Goal: Book appointment/travel/reservation

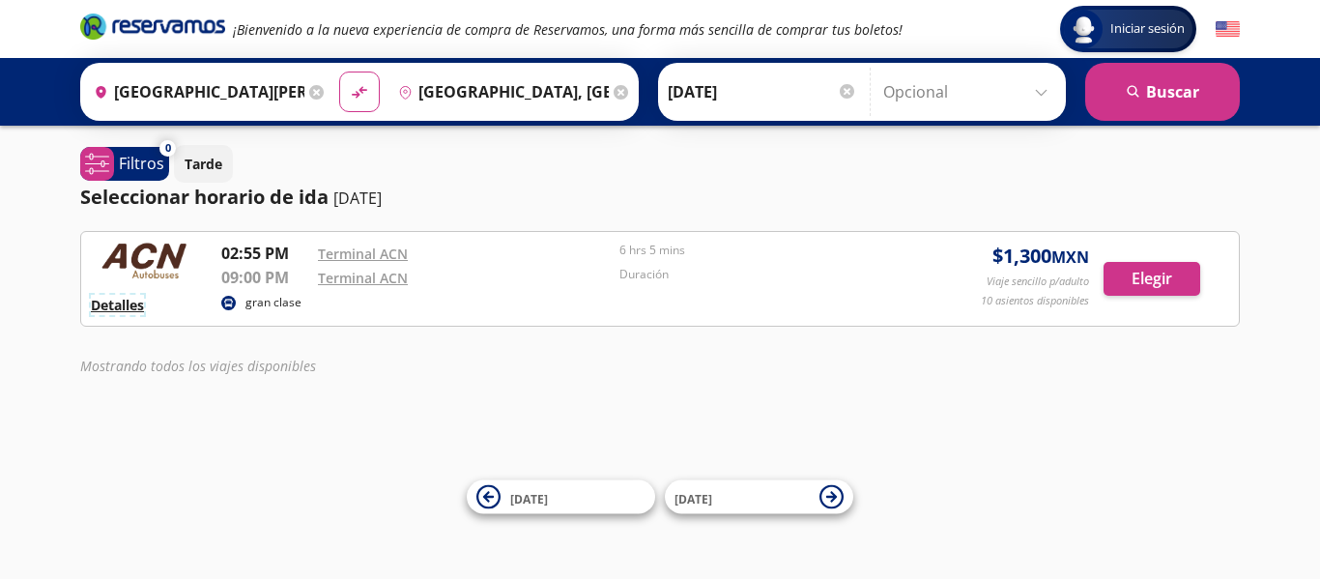
click at [124, 305] on button "Detalles" at bounding box center [117, 305] width 53 height 20
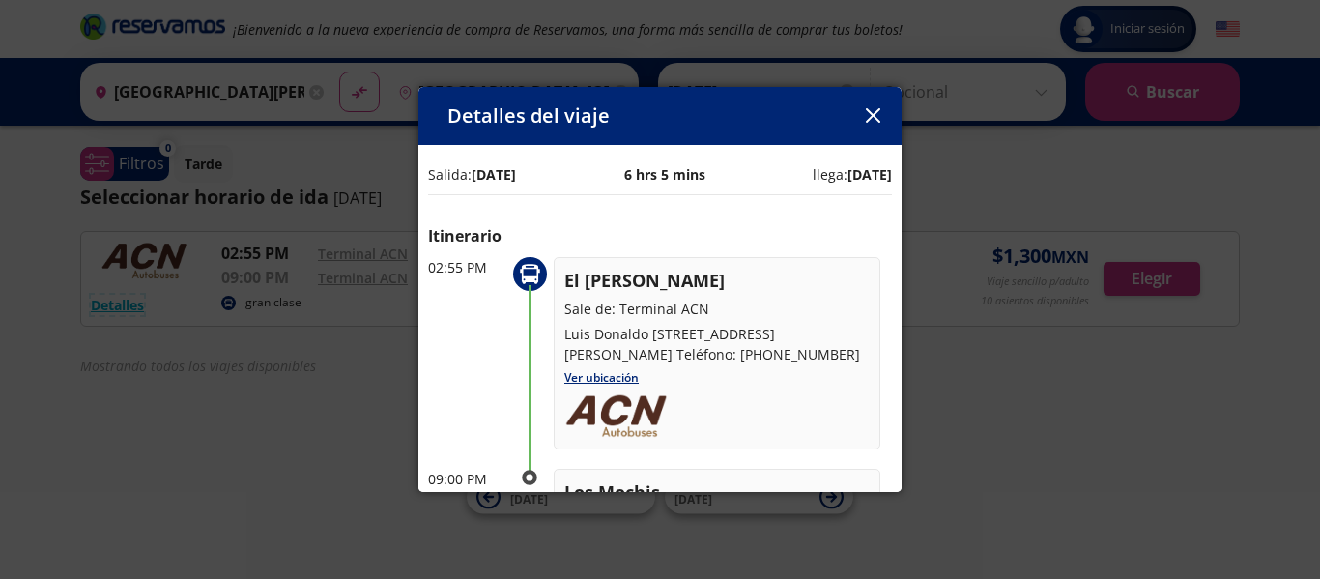
scroll to position [97, 0]
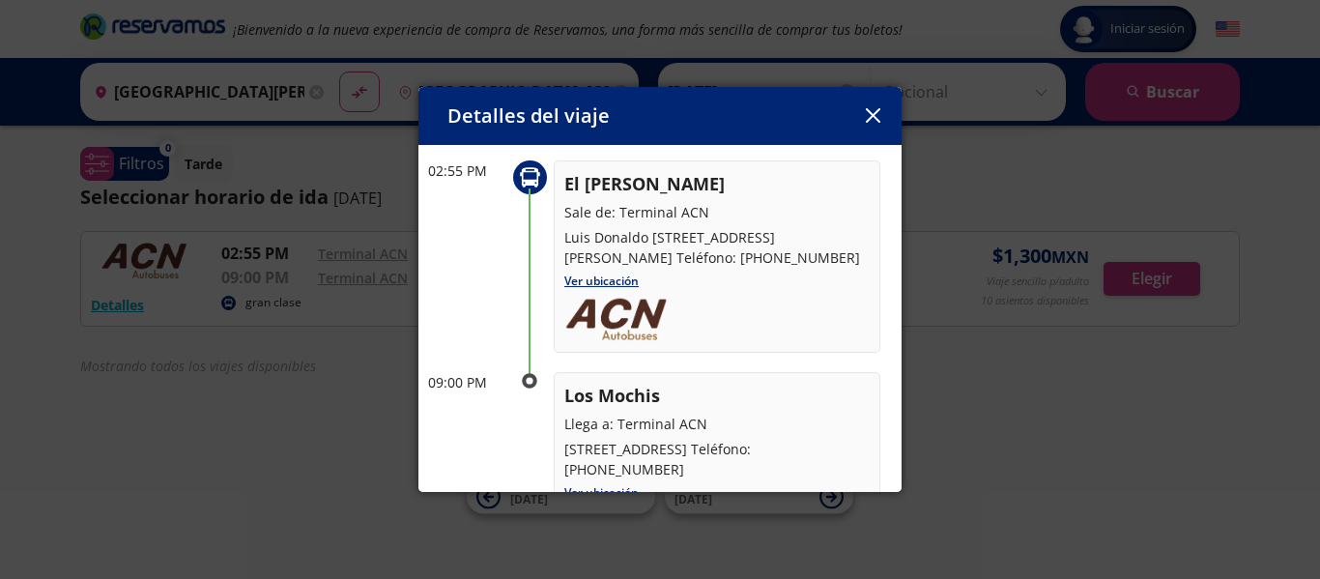
click at [873, 118] on icon "button" at bounding box center [873, 115] width 14 height 14
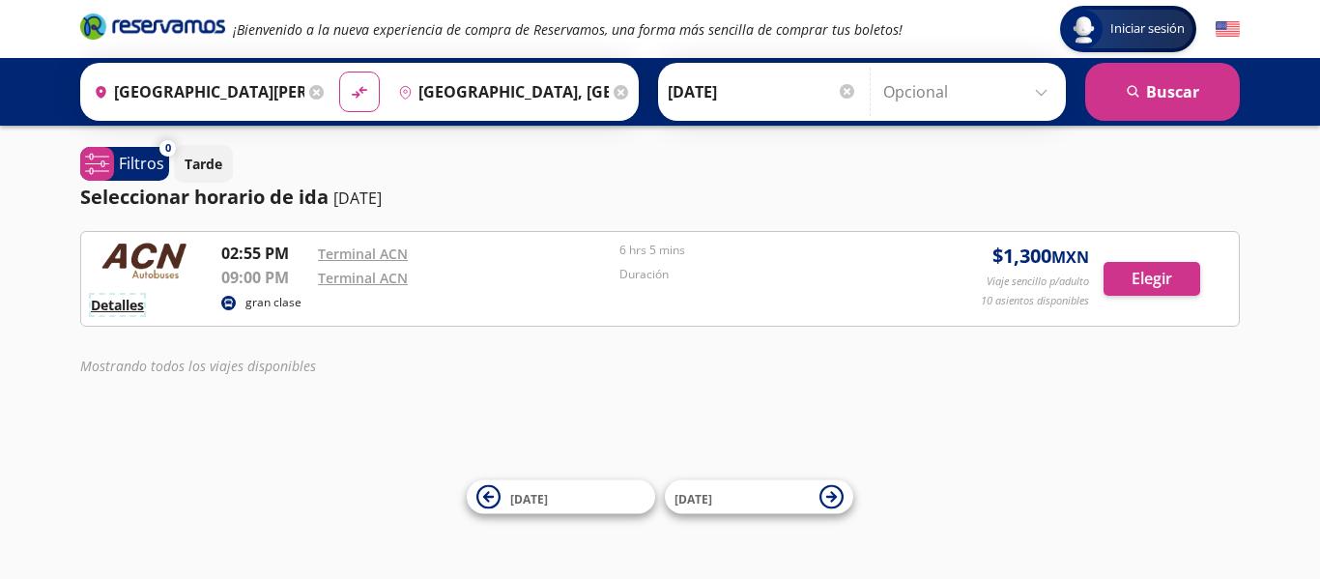
click at [142, 311] on button "Detalles" at bounding box center [117, 305] width 53 height 20
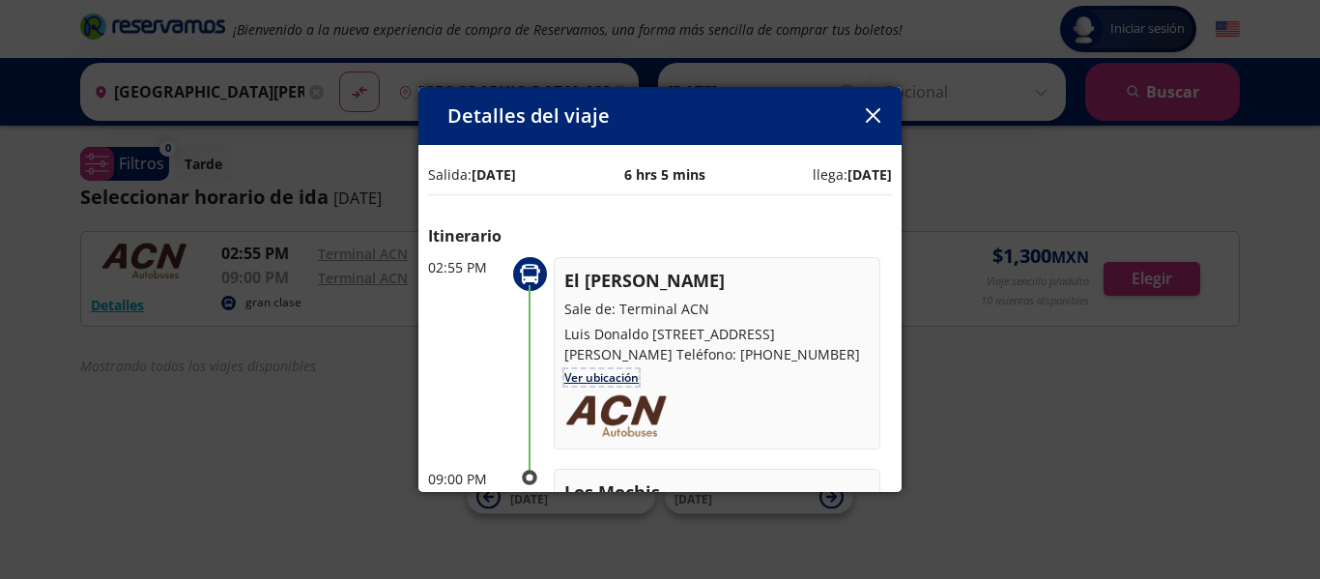
click at [596, 386] on link "Ver ubicación" at bounding box center [602, 377] width 74 height 16
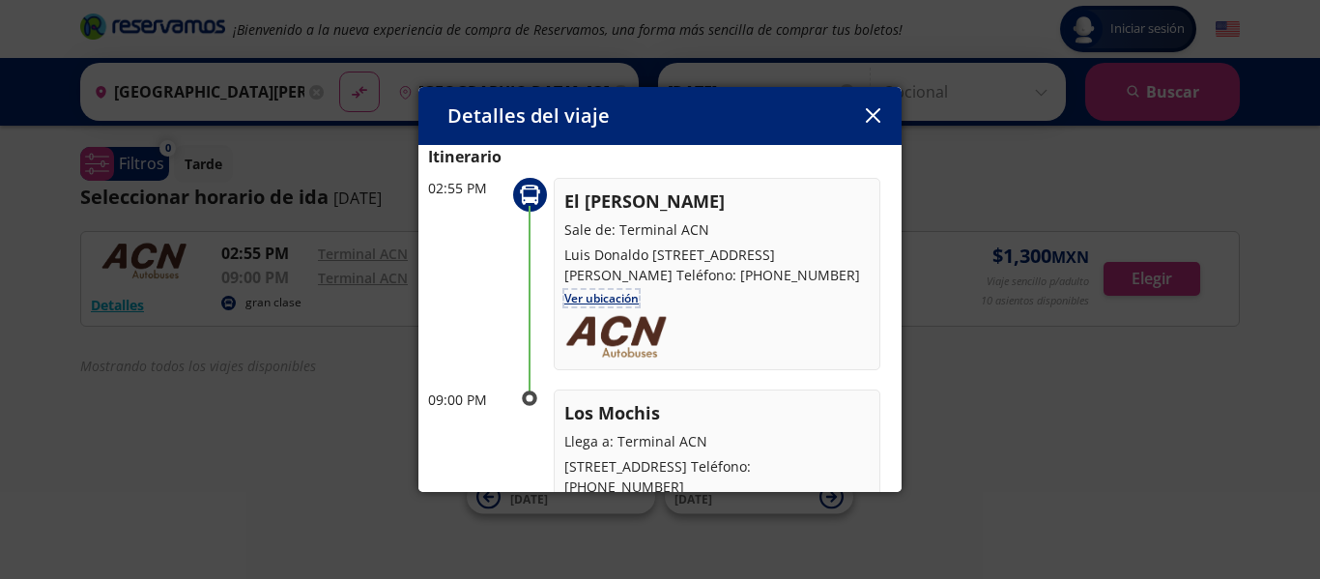
scroll to position [0, 0]
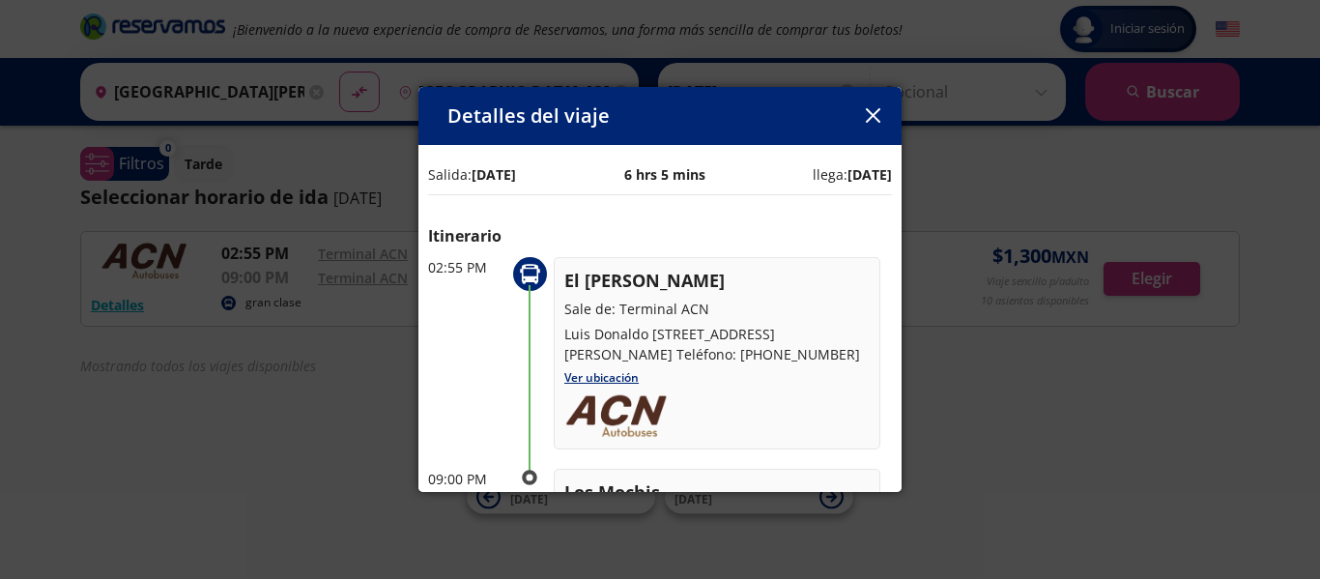
click at [877, 111] on icon "button" at bounding box center [872, 115] width 14 height 14
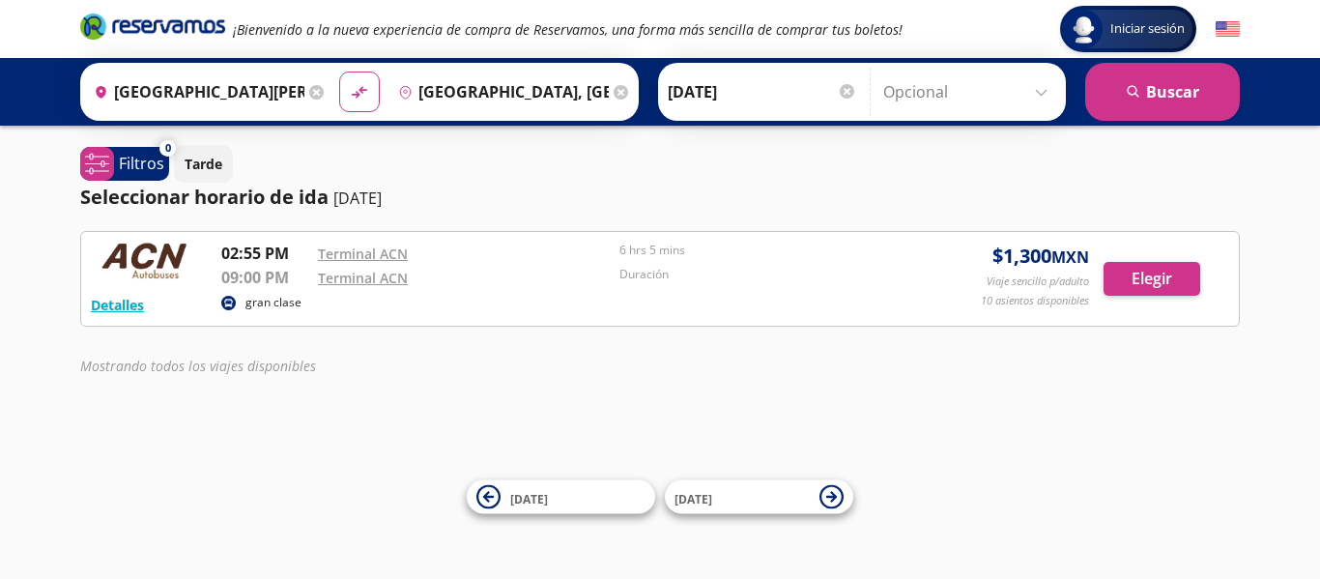
click at [147, 97] on input "[GEOGRAPHIC_DATA][PERSON_NAME], [GEOGRAPHIC_DATA]" at bounding box center [195, 92] width 218 height 48
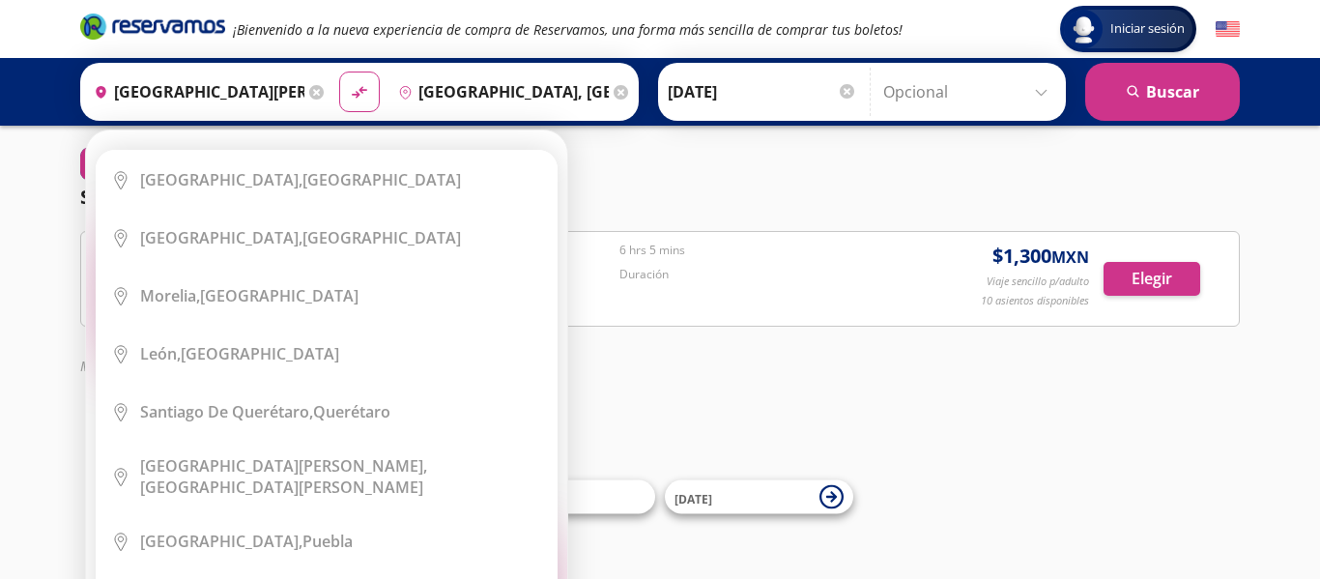
click at [309, 95] on icon at bounding box center [316, 92] width 14 height 14
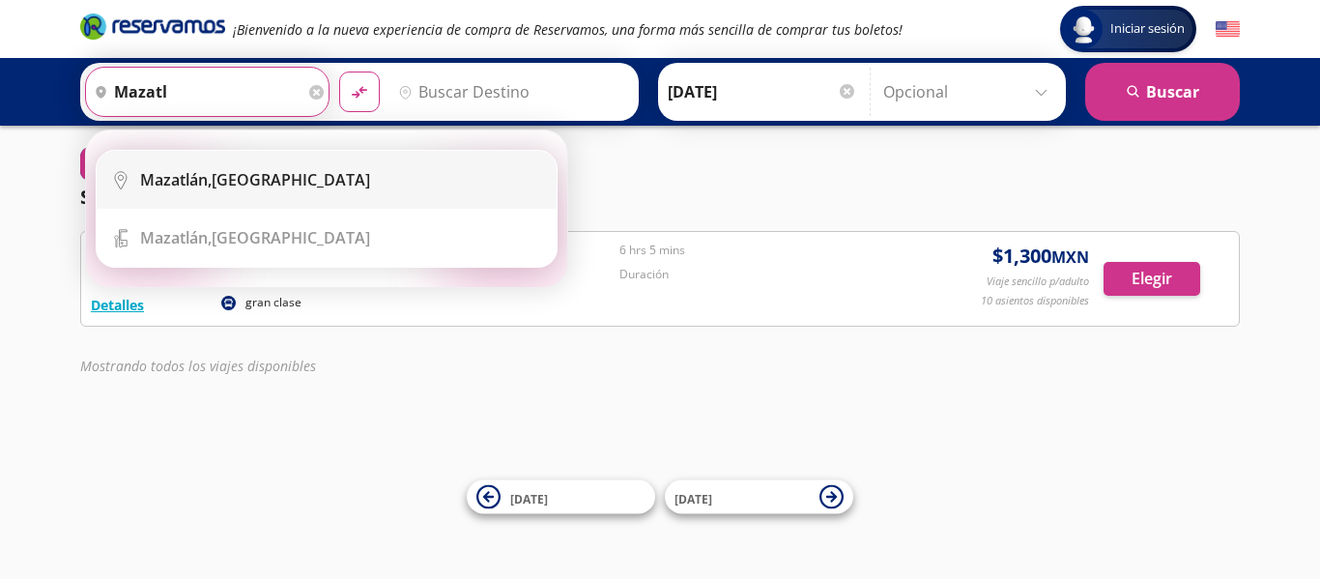
click at [231, 165] on li "City Icon [GEOGRAPHIC_DATA], [GEOGRAPHIC_DATA]" at bounding box center [327, 180] width 460 height 58
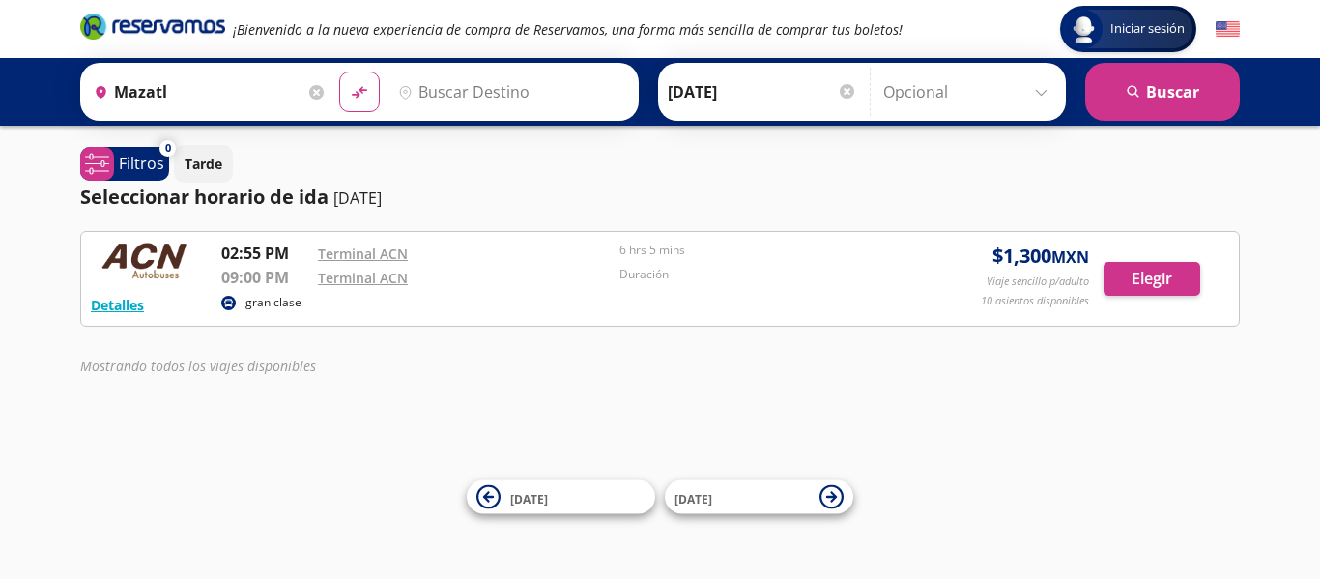
type input "[GEOGRAPHIC_DATA], [GEOGRAPHIC_DATA]"
click at [460, 92] on input "Destino" at bounding box center [510, 92] width 238 height 48
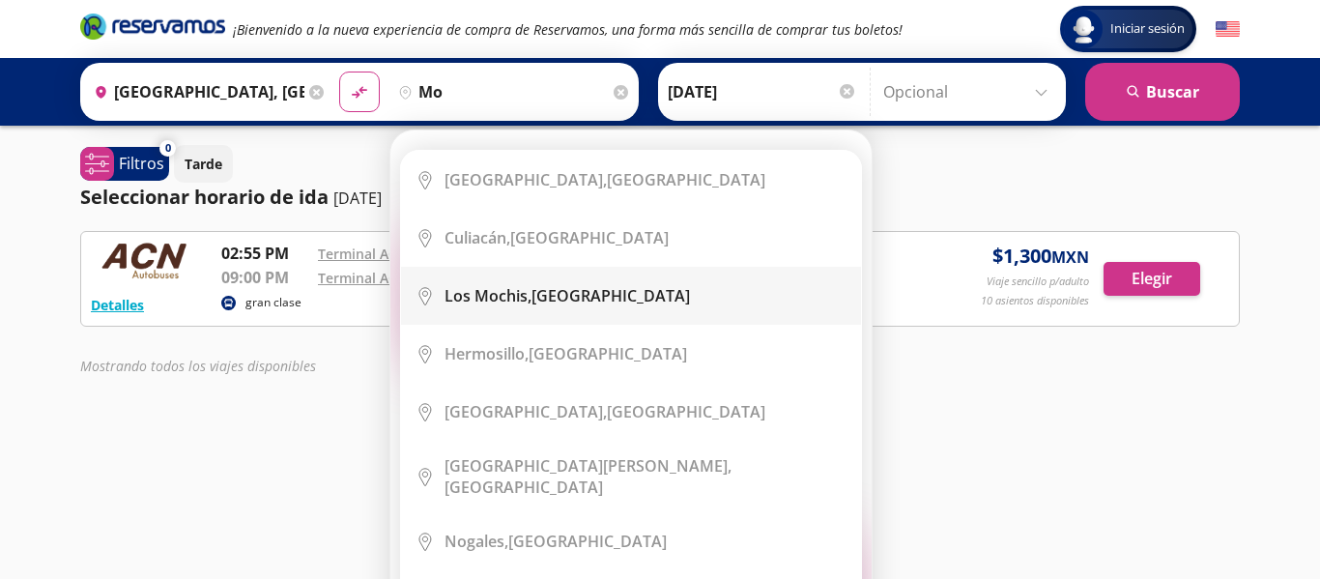
click at [518, 304] on b "Los Mochis," at bounding box center [488, 295] width 87 height 21
type input "[GEOGRAPHIC_DATA], [GEOGRAPHIC_DATA]"
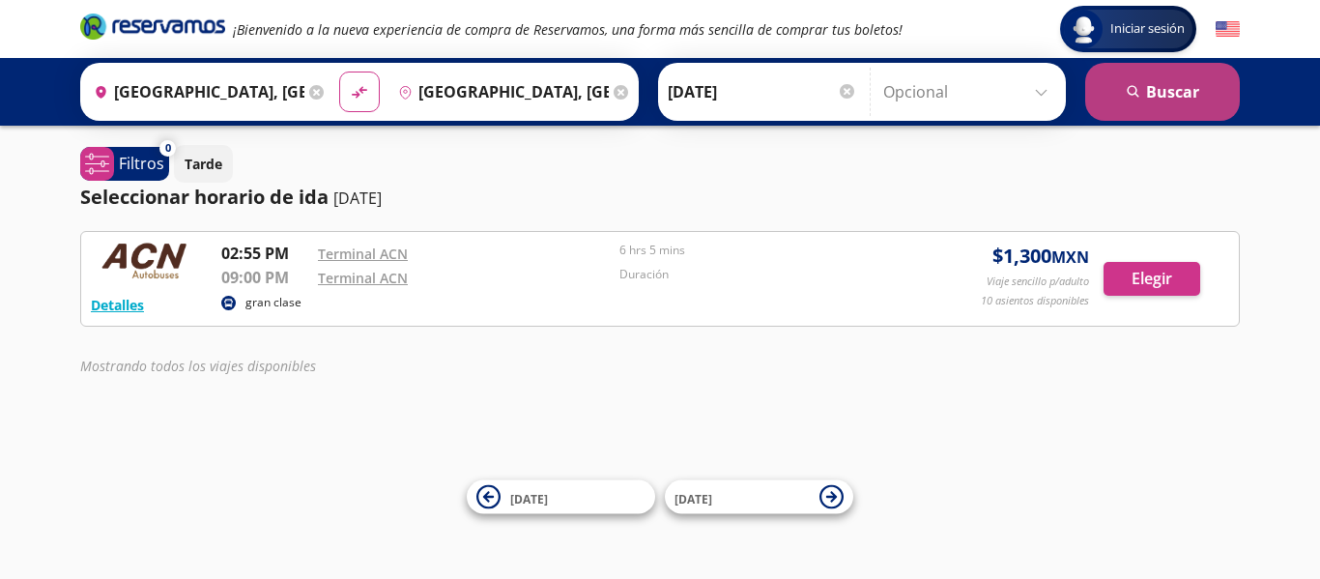
click at [1139, 98] on icon "search" at bounding box center [1134, 92] width 14 height 14
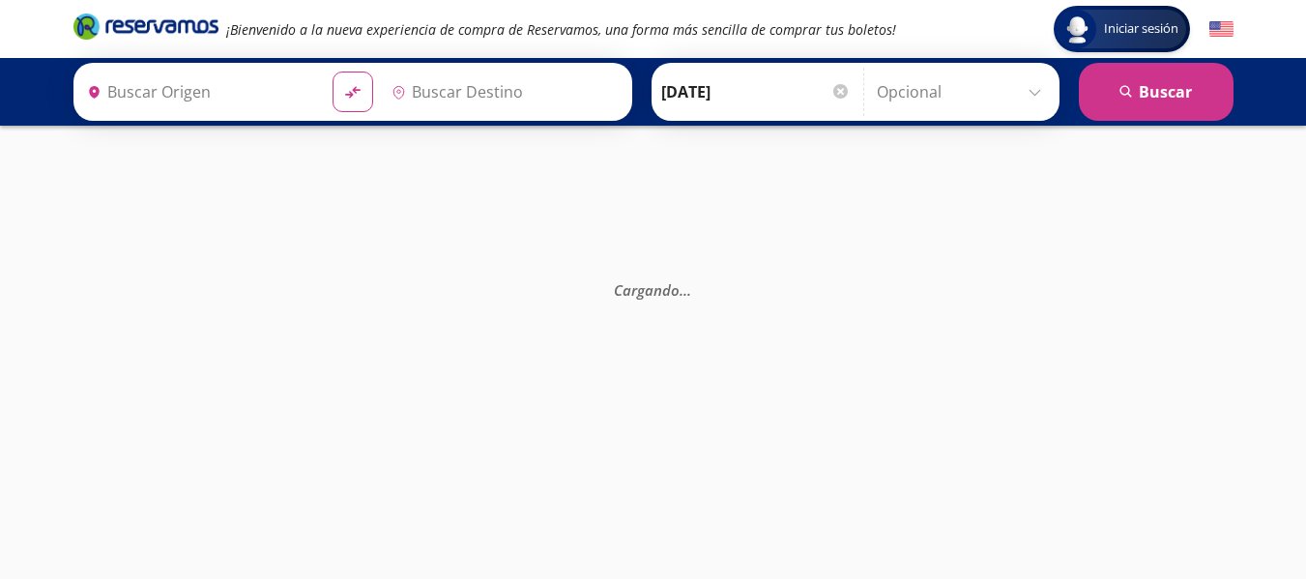
type input "[GEOGRAPHIC_DATA], [GEOGRAPHIC_DATA]"
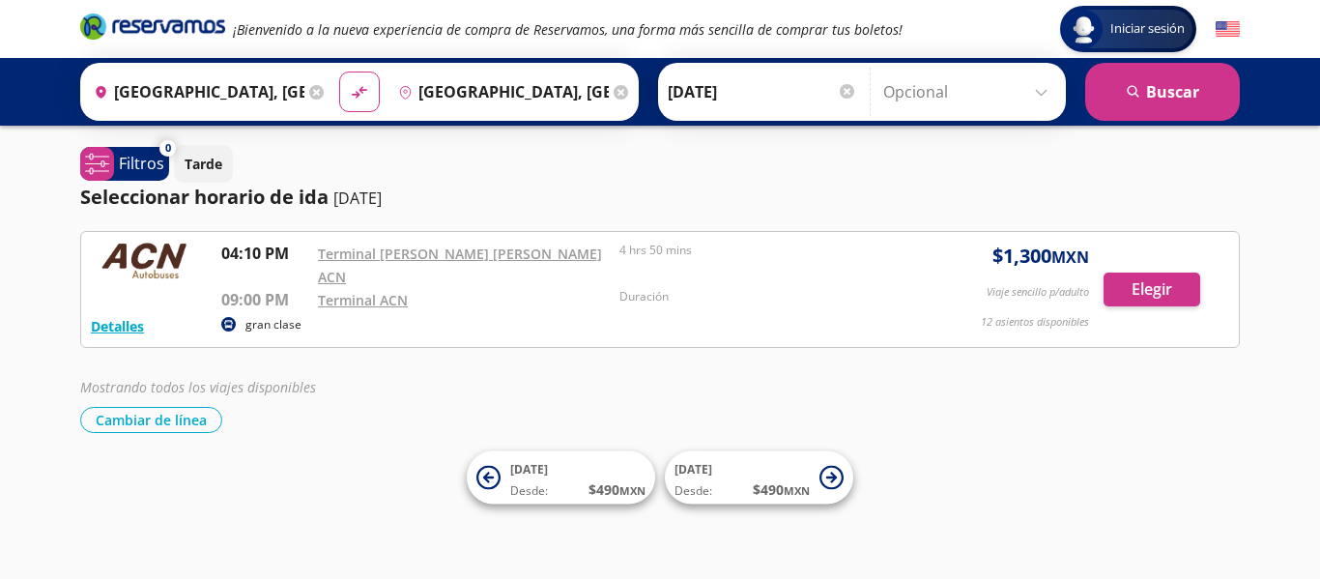
click at [291, 316] on p "gran clase" at bounding box center [274, 324] width 56 height 17
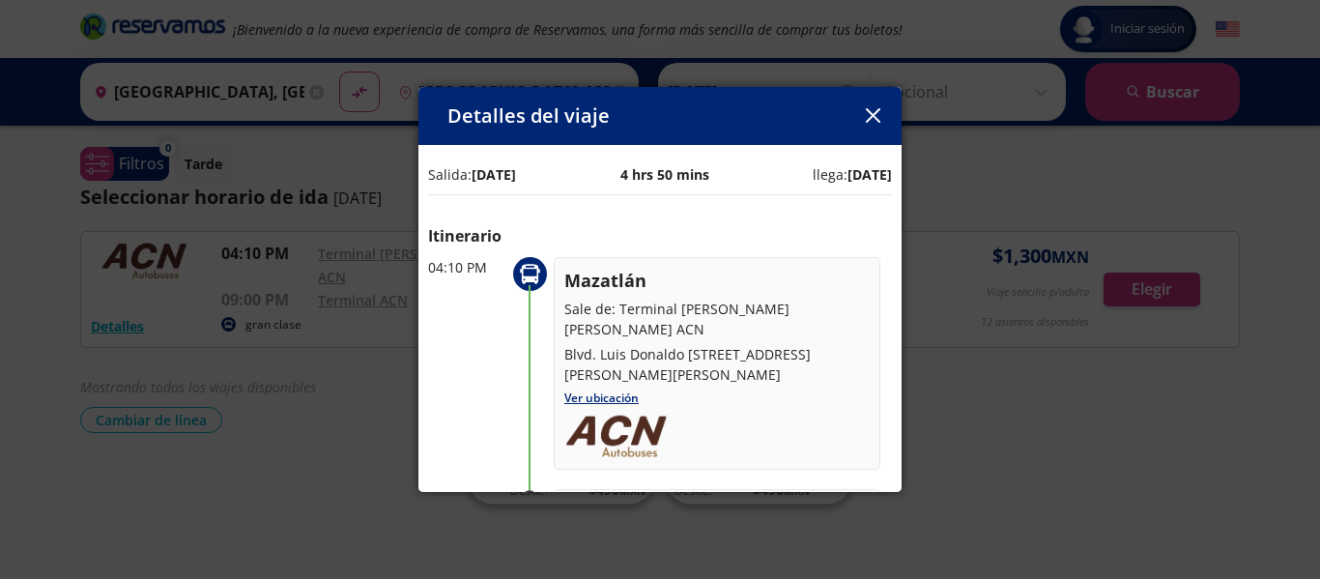
click at [878, 117] on icon "button" at bounding box center [873, 115] width 14 height 14
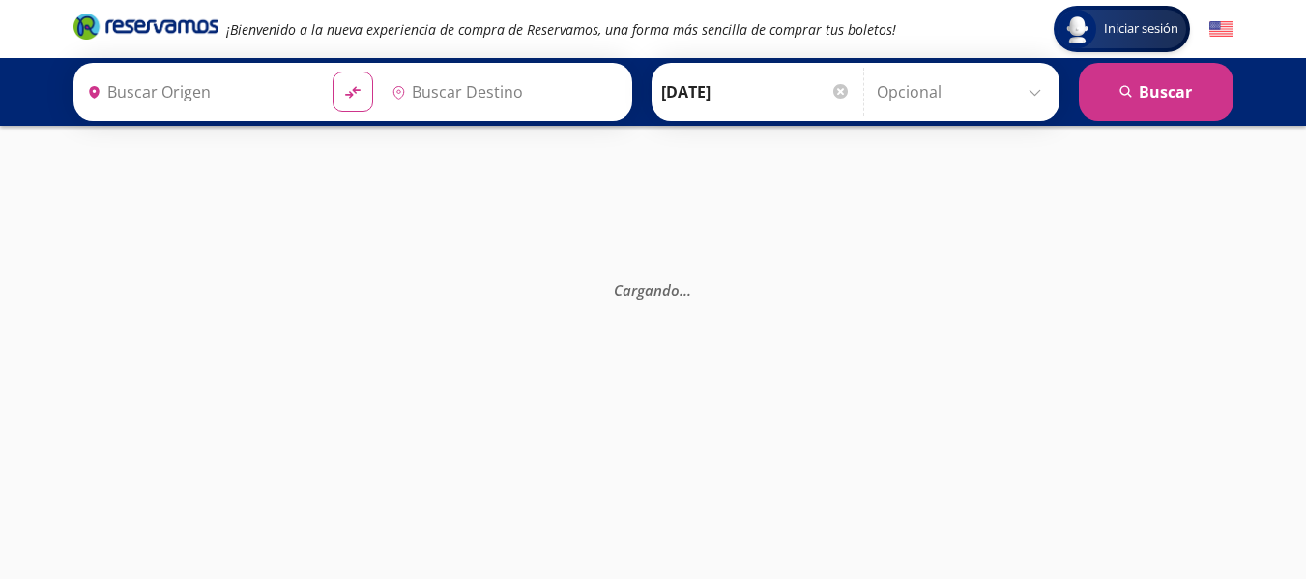
type input "[GEOGRAPHIC_DATA], [GEOGRAPHIC_DATA]"
type input "[GEOGRAPHIC_DATA][PERSON_NAME], [GEOGRAPHIC_DATA]"
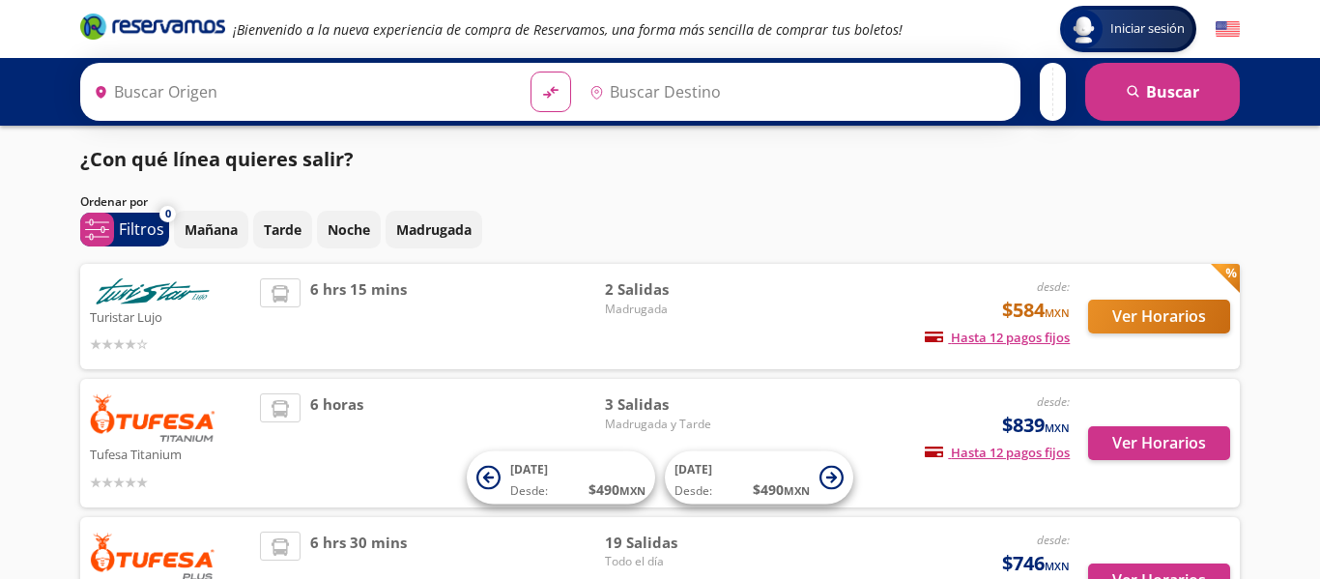
type input "[GEOGRAPHIC_DATA], [GEOGRAPHIC_DATA]"
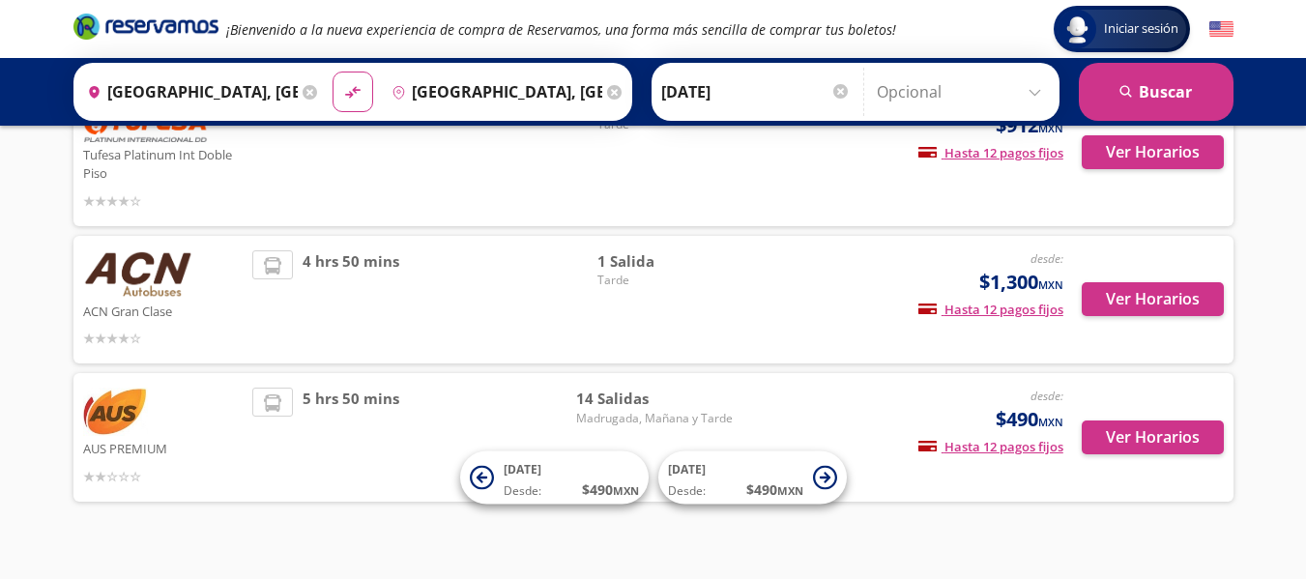
scroll to position [741, 0]
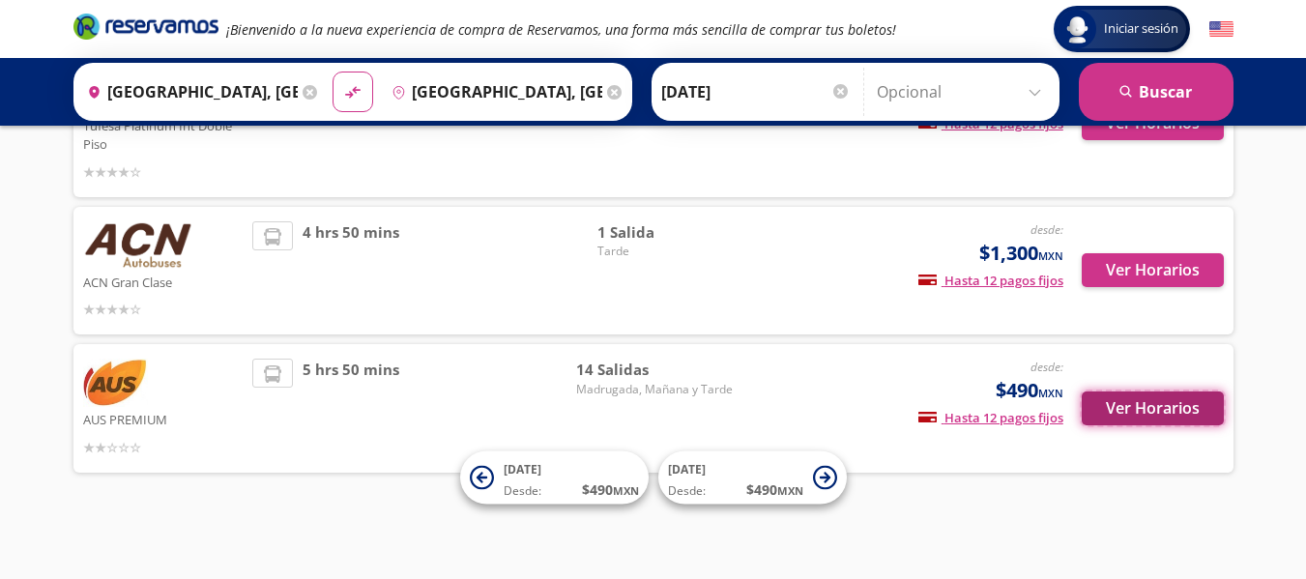
click at [1155, 405] on button "Ver Horarios" at bounding box center [1153, 408] width 142 height 34
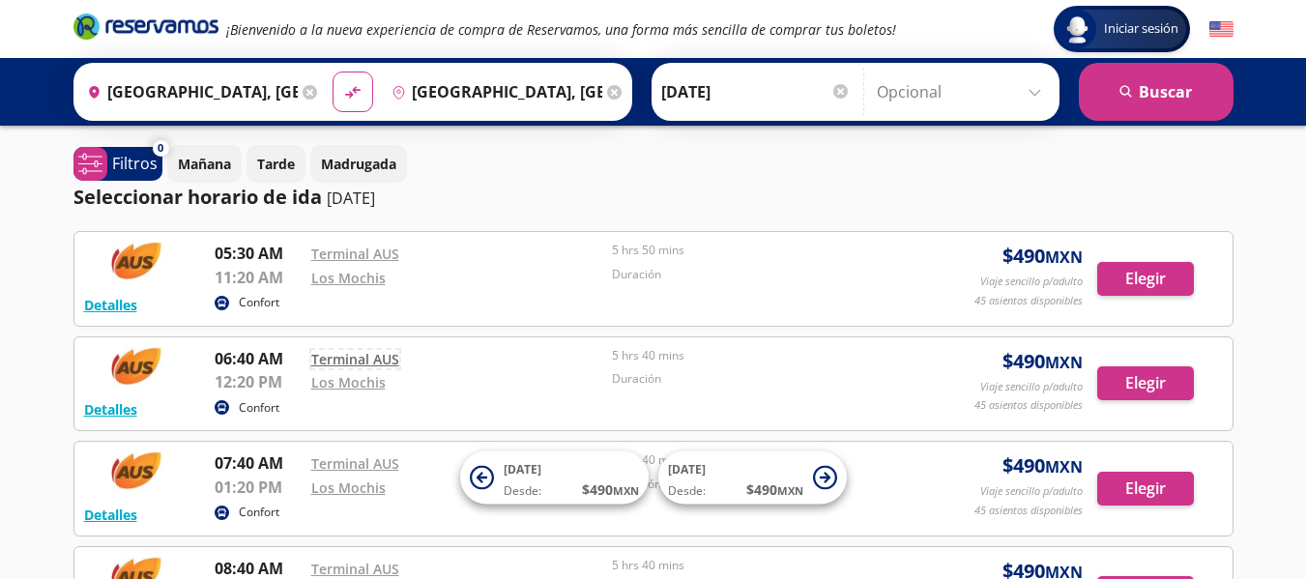
click at [352, 355] on link "Terminal AUS" at bounding box center [355, 359] width 88 height 18
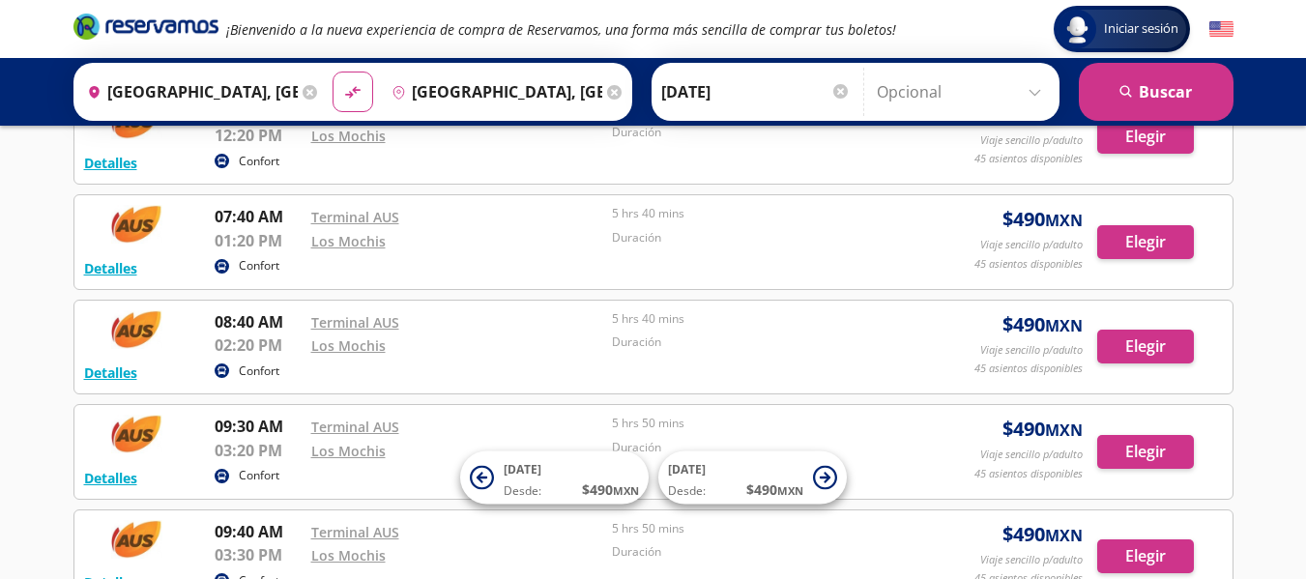
scroll to position [290, 0]
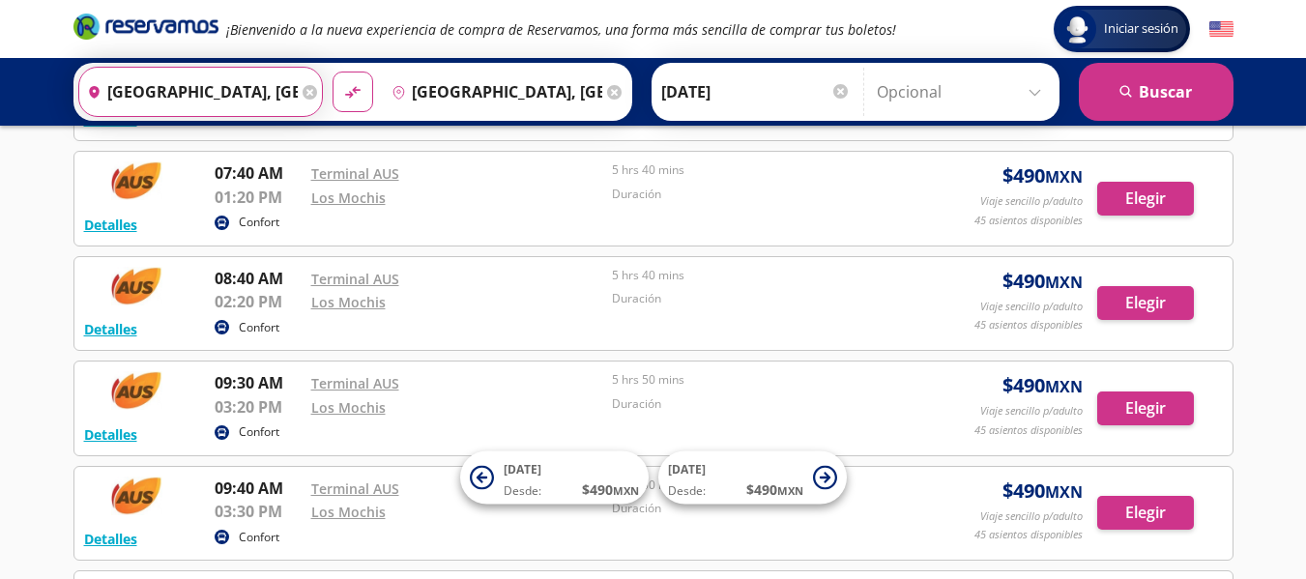
click at [257, 93] on input "[GEOGRAPHIC_DATA], [GEOGRAPHIC_DATA]" at bounding box center [188, 92] width 218 height 48
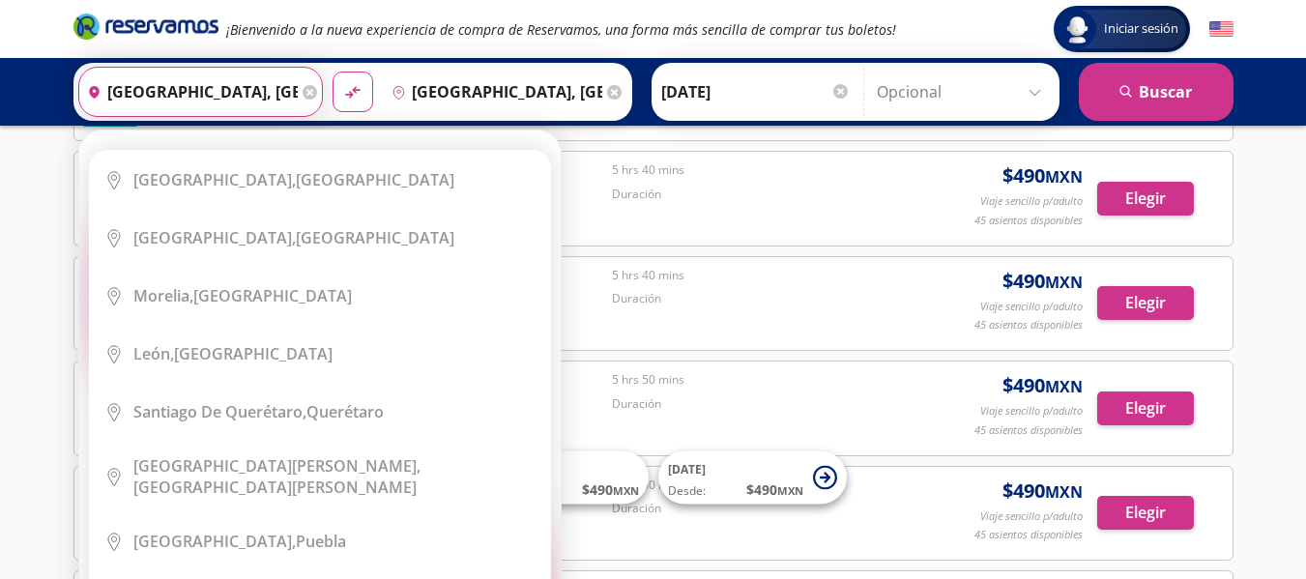
click at [303, 95] on icon at bounding box center [310, 92] width 14 height 14
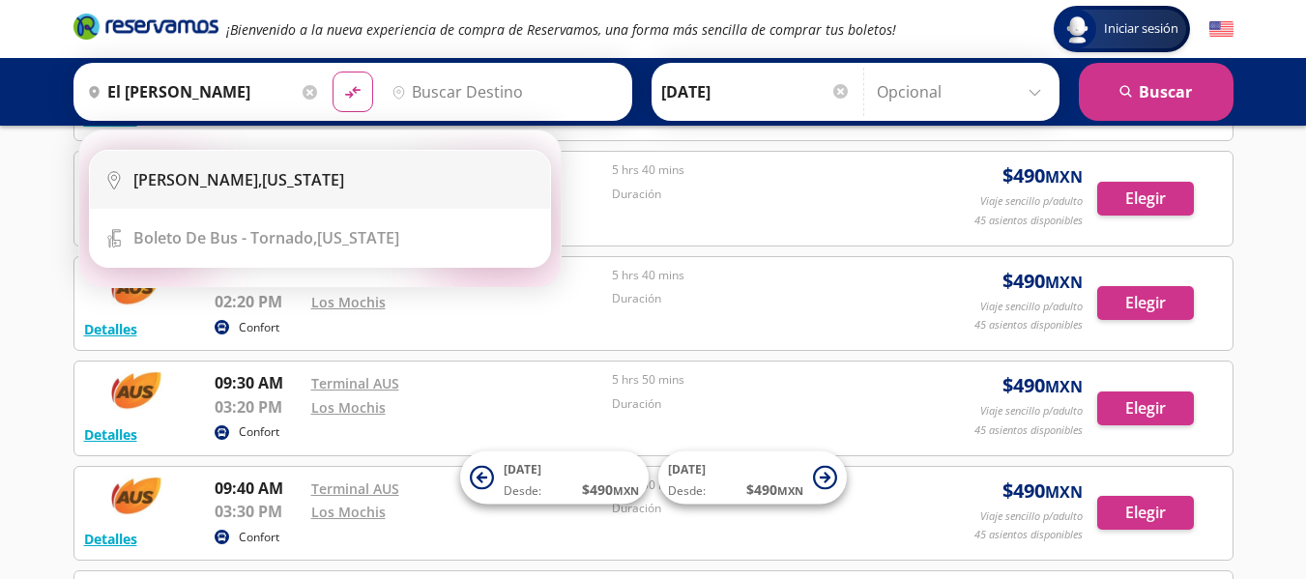
click at [260, 184] on div "Norcross, Georgia" at bounding box center [238, 179] width 211 height 21
type input "Norcross, Georgia"
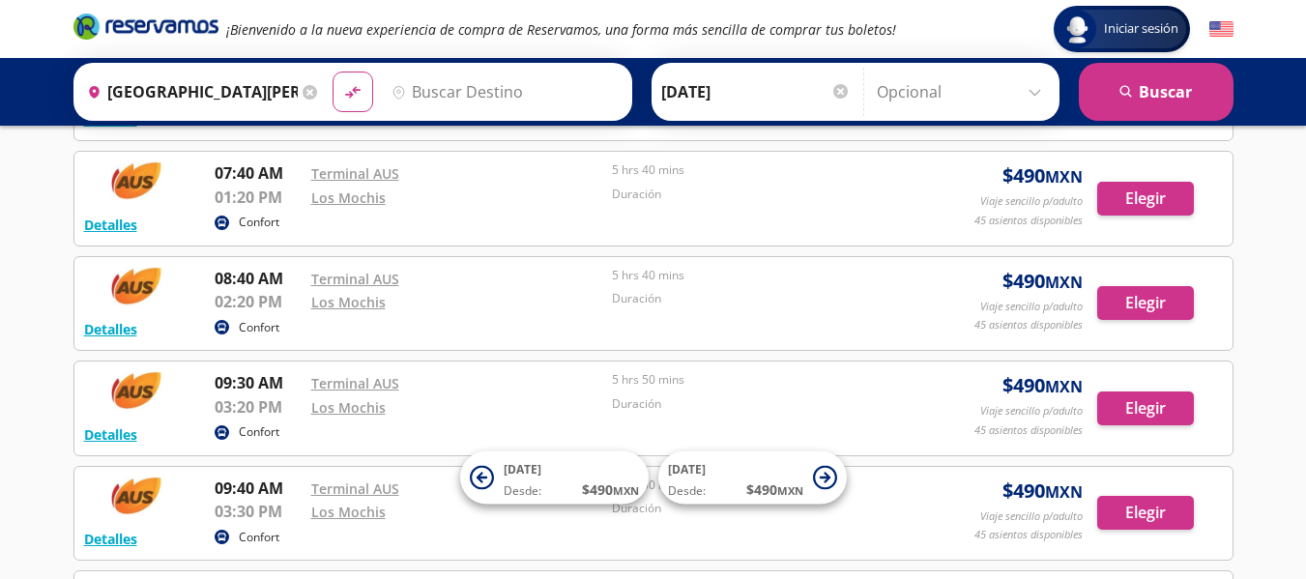
click at [304, 94] on icon at bounding box center [310, 92] width 14 height 14
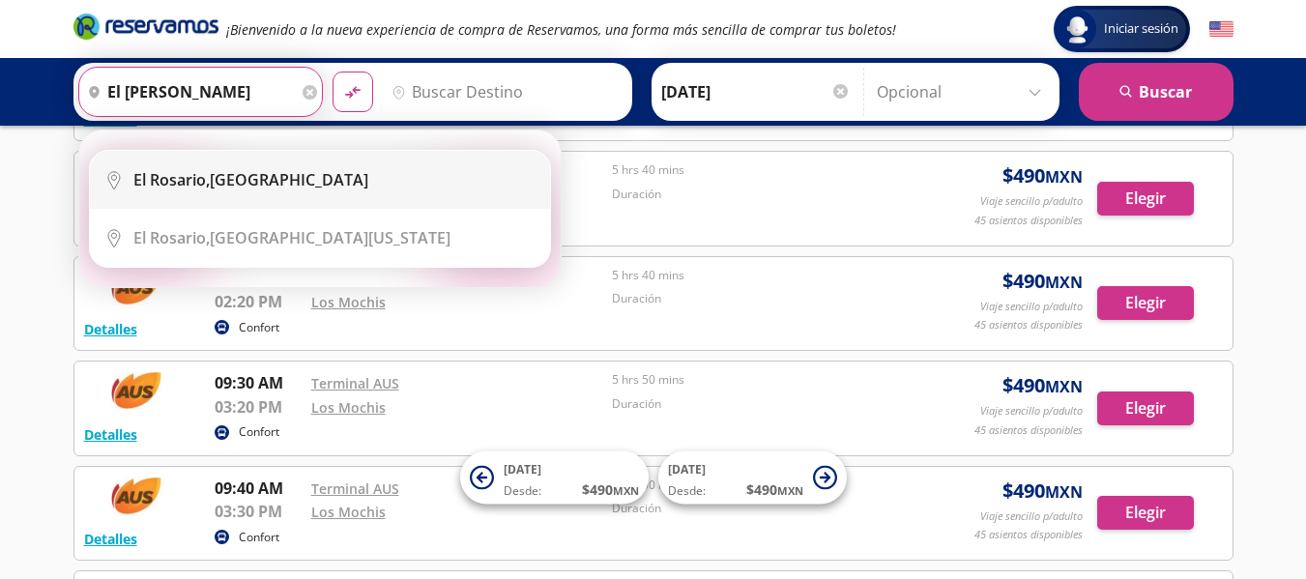
click at [210, 171] on b "El Rosario," at bounding box center [171, 179] width 76 height 21
type input "[GEOGRAPHIC_DATA][PERSON_NAME], [GEOGRAPHIC_DATA]"
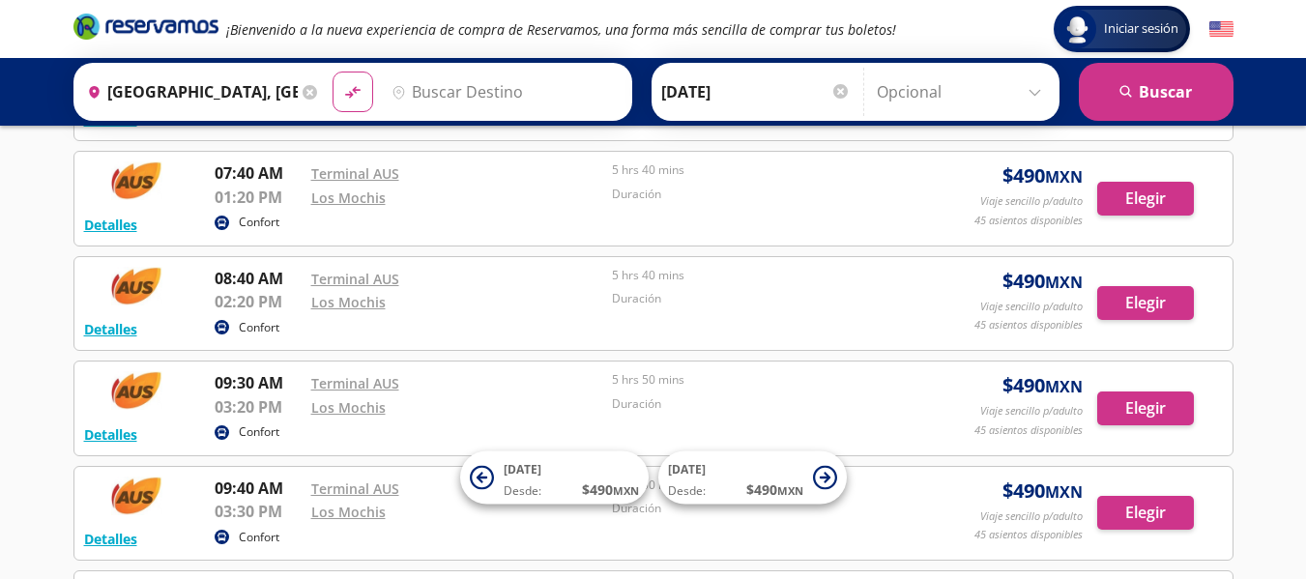
click at [440, 91] on input "Destino" at bounding box center [503, 92] width 238 height 48
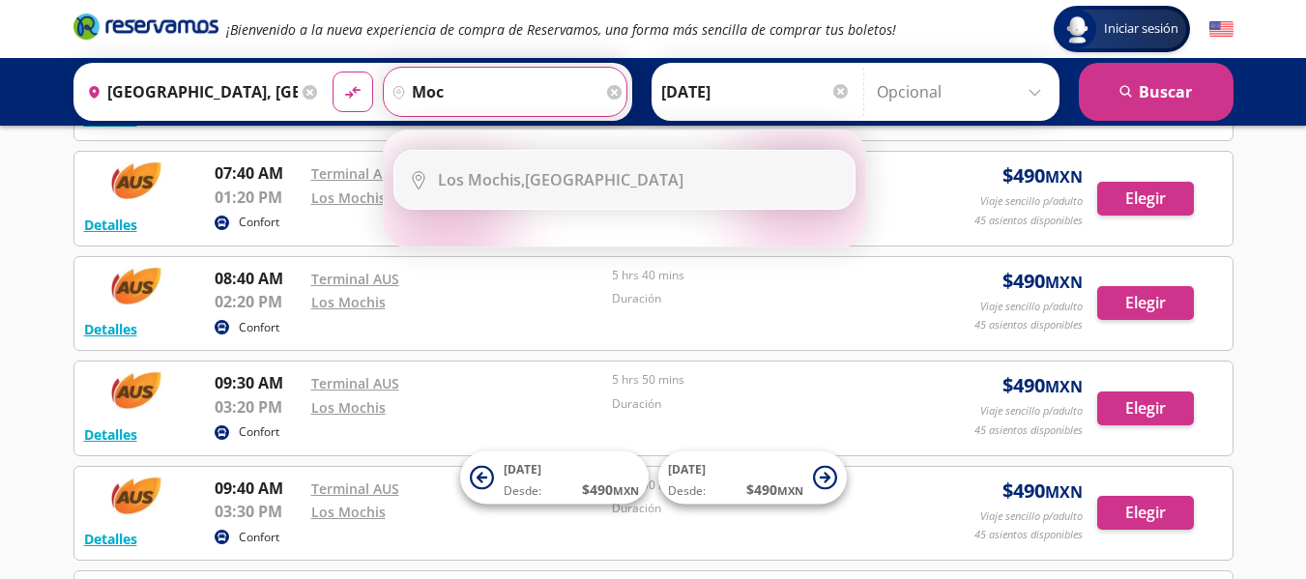
click at [496, 175] on b "Los Mochis," at bounding box center [481, 179] width 87 height 21
type input "[GEOGRAPHIC_DATA], [GEOGRAPHIC_DATA]"
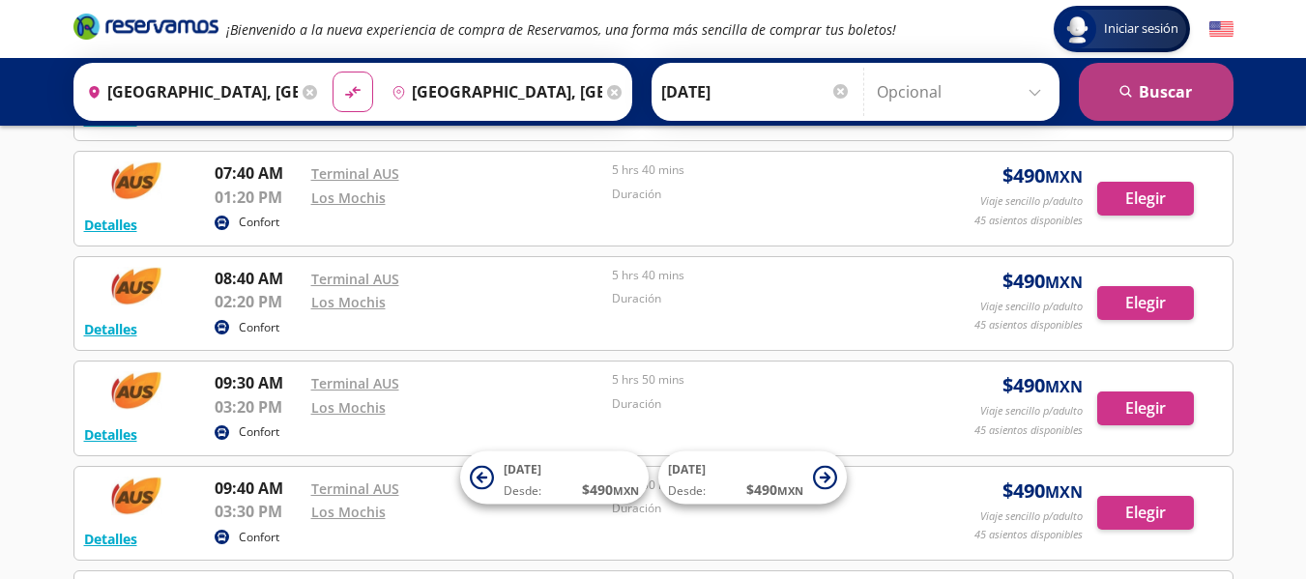
click at [1171, 94] on button "search [GEOGRAPHIC_DATA]" at bounding box center [1156, 92] width 155 height 58
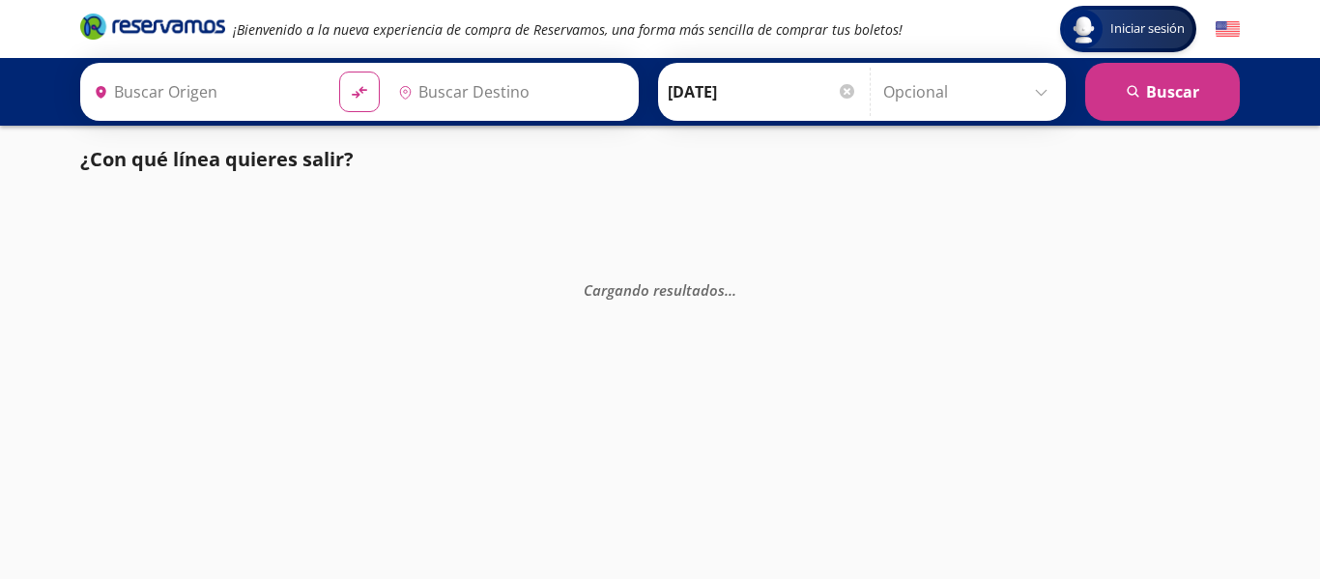
type input "[GEOGRAPHIC_DATA][PERSON_NAME], [GEOGRAPHIC_DATA]"
type input "[GEOGRAPHIC_DATA], [GEOGRAPHIC_DATA]"
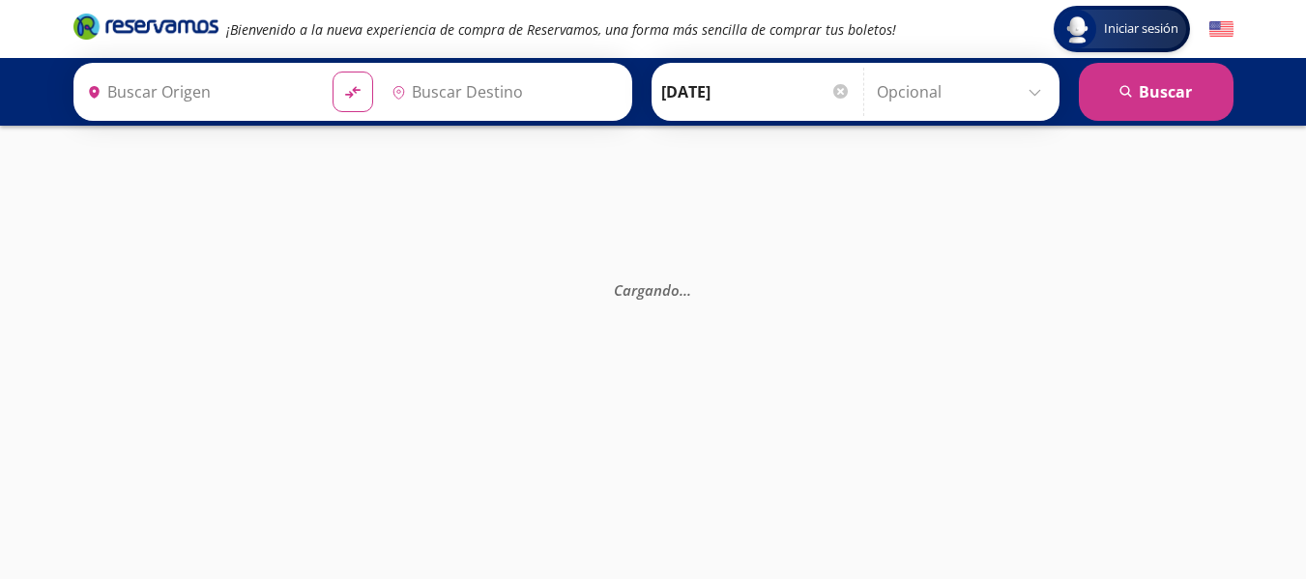
type input "[GEOGRAPHIC_DATA], [GEOGRAPHIC_DATA]"
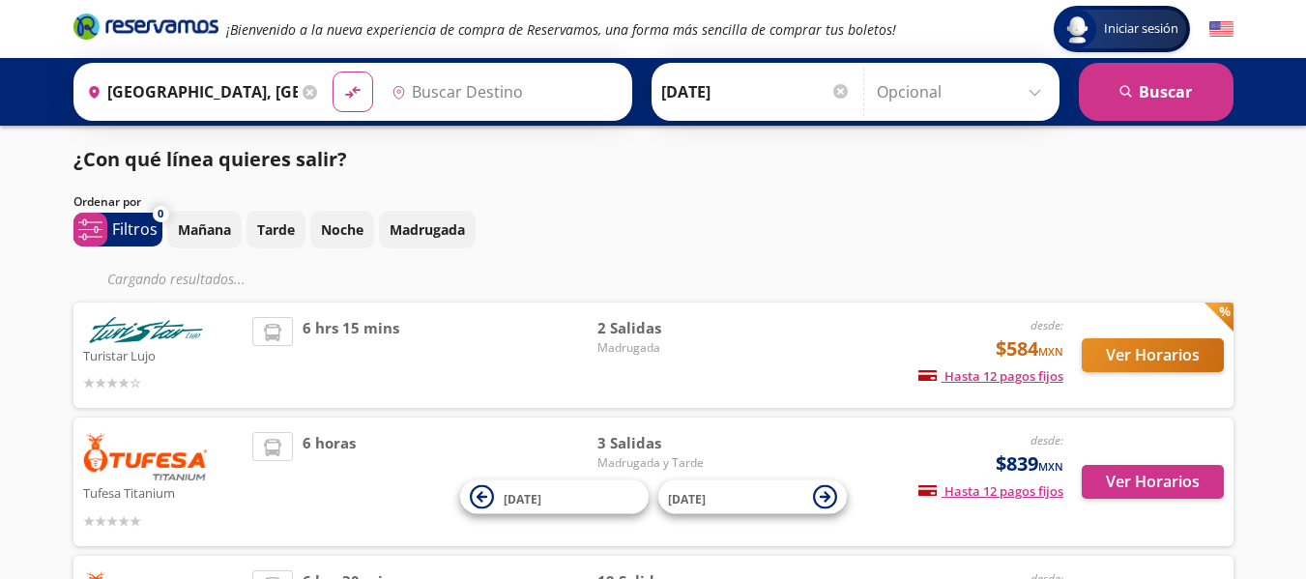
scroll to position [741, 0]
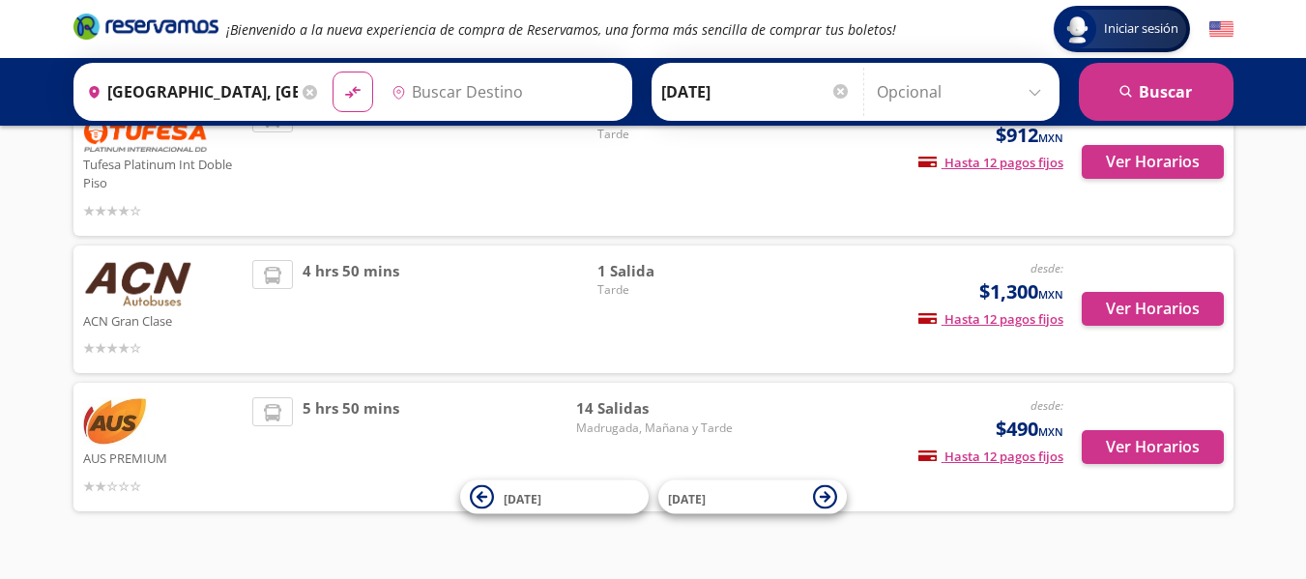
type input "[GEOGRAPHIC_DATA], [GEOGRAPHIC_DATA]"
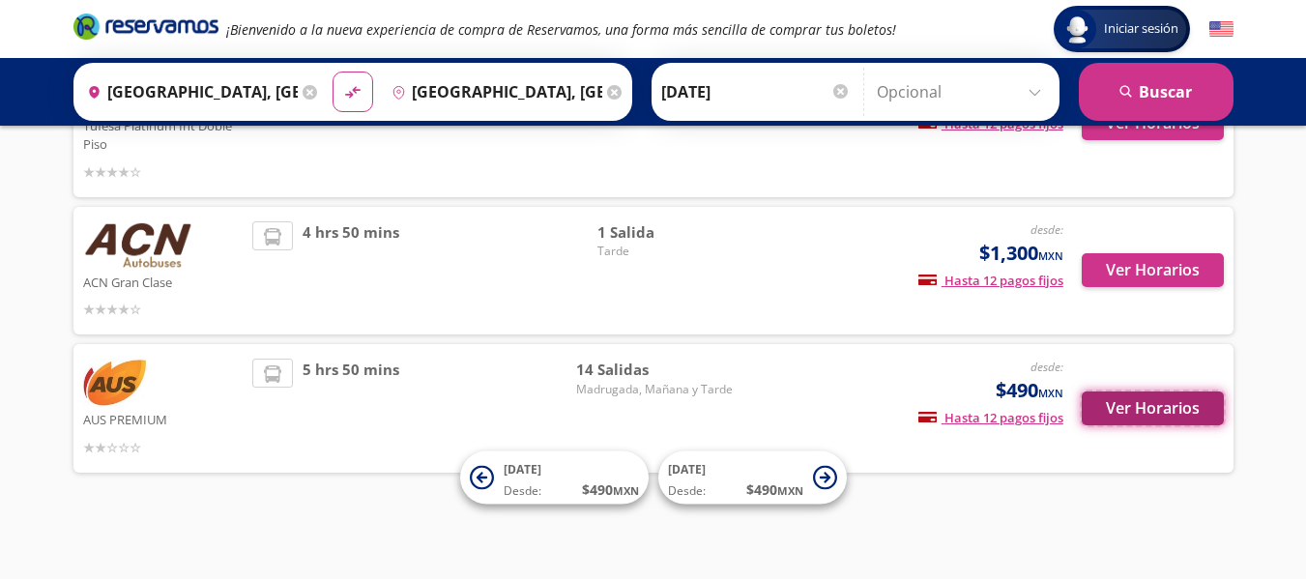
click at [1130, 410] on button "Ver Horarios" at bounding box center [1153, 408] width 142 height 34
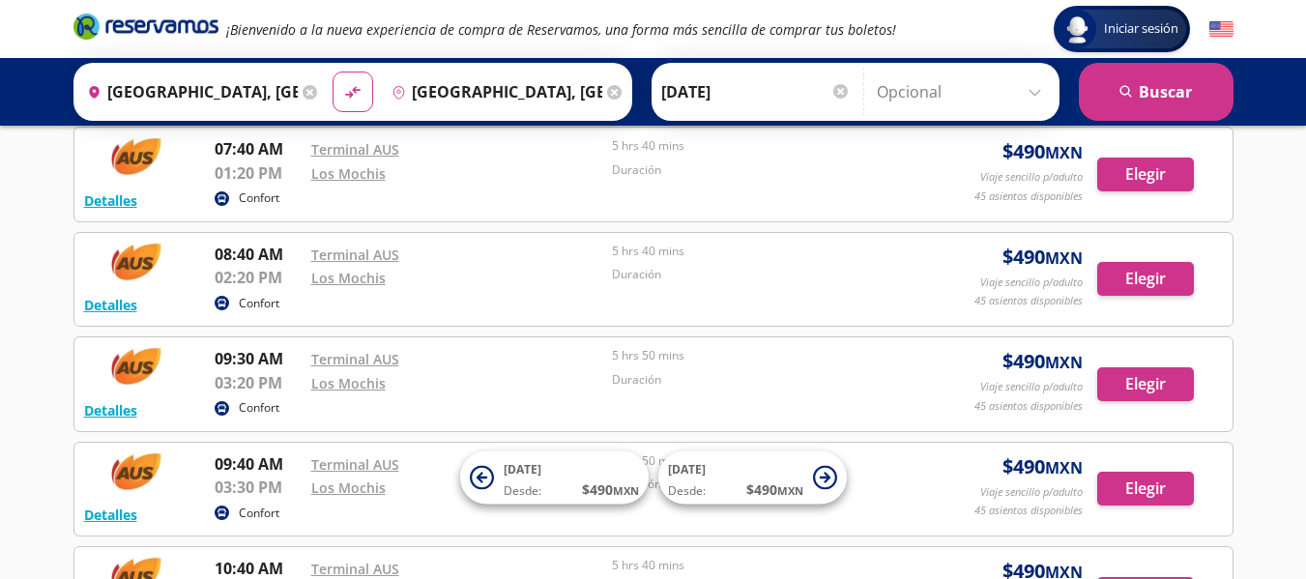
scroll to position [326, 0]
